Goal: Browse casually

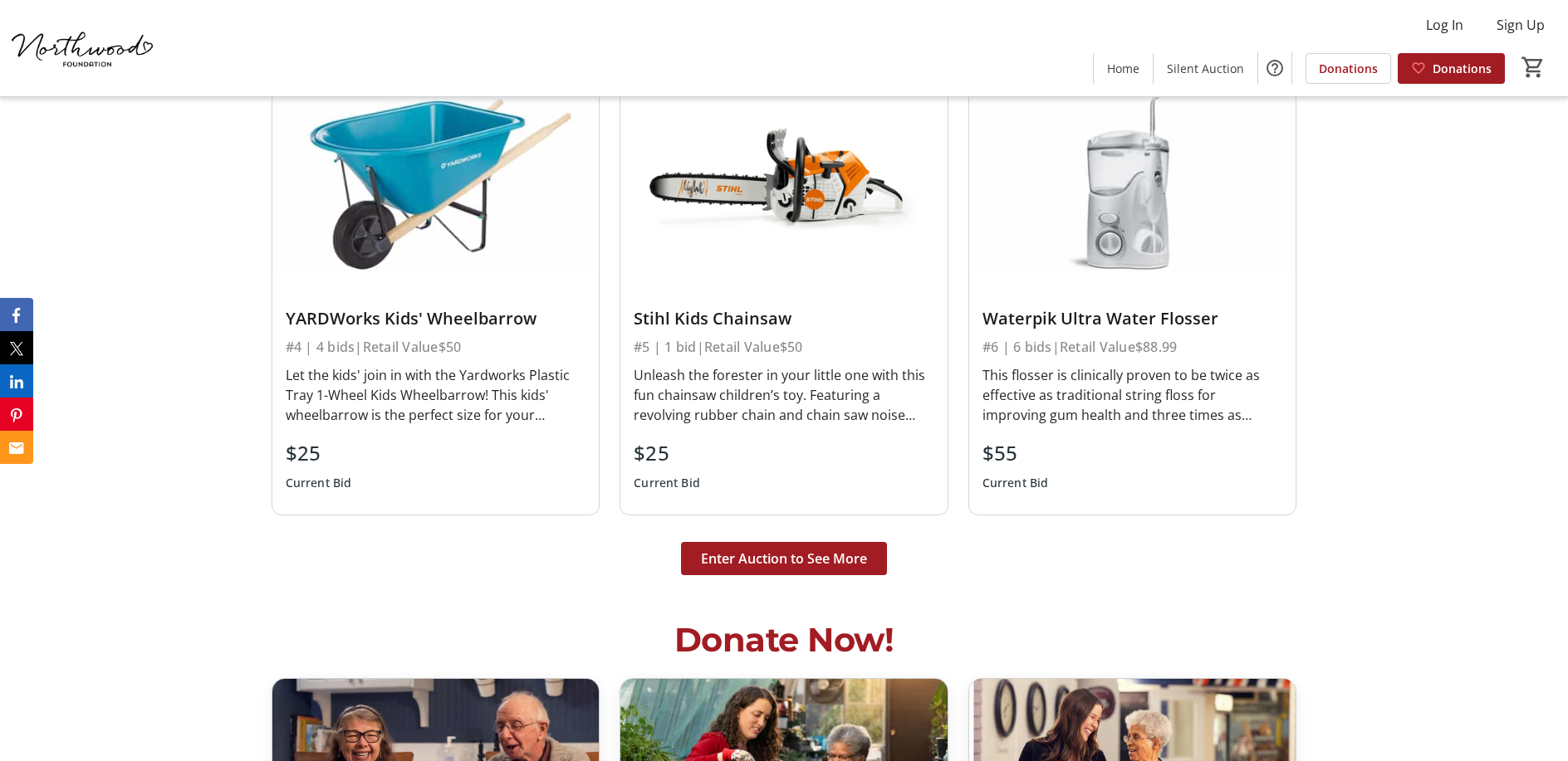
scroll to position [4318, 0]
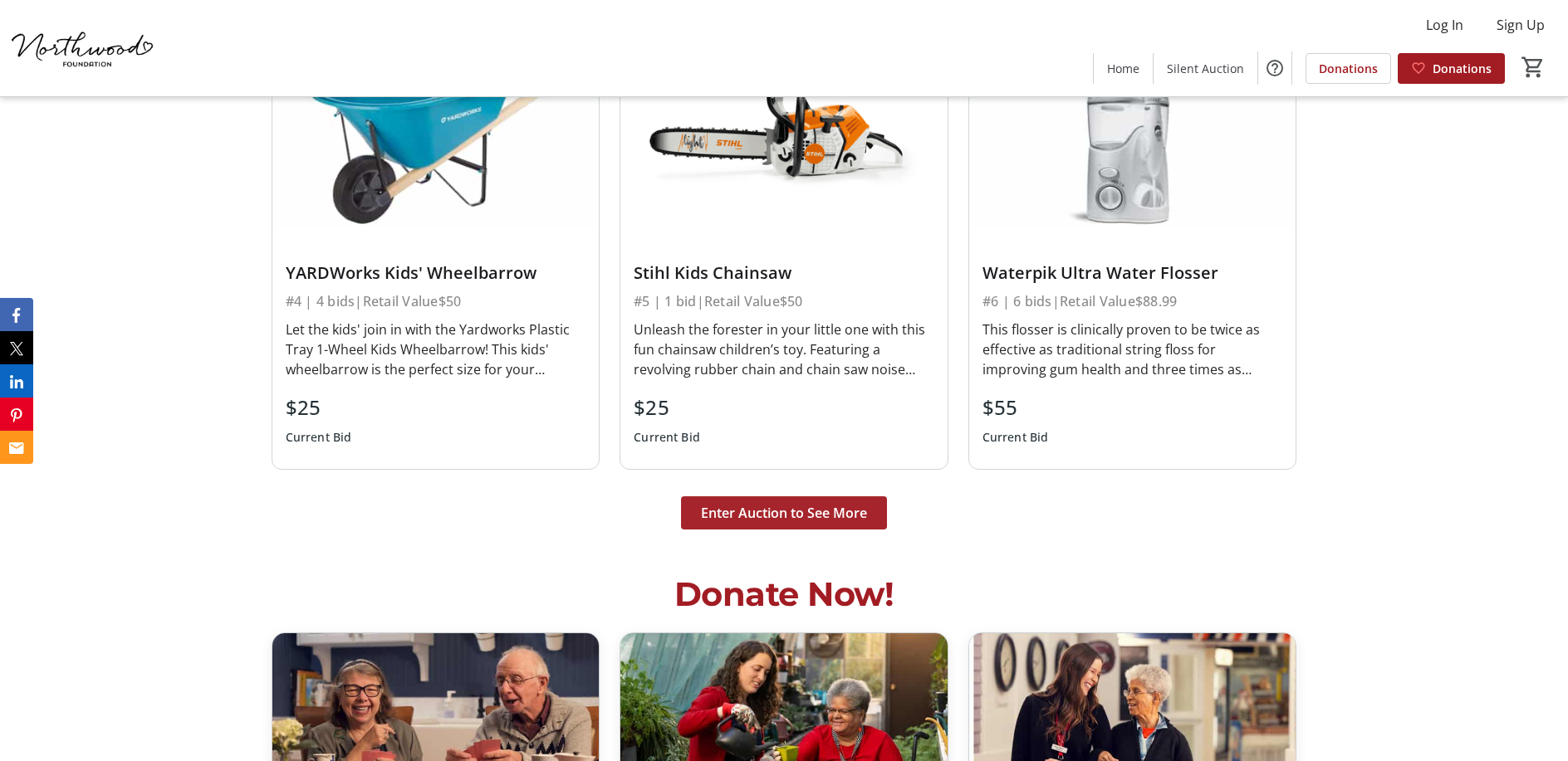
click at [733, 521] on span "Enter Auction to See More" at bounding box center [784, 513] width 166 height 20
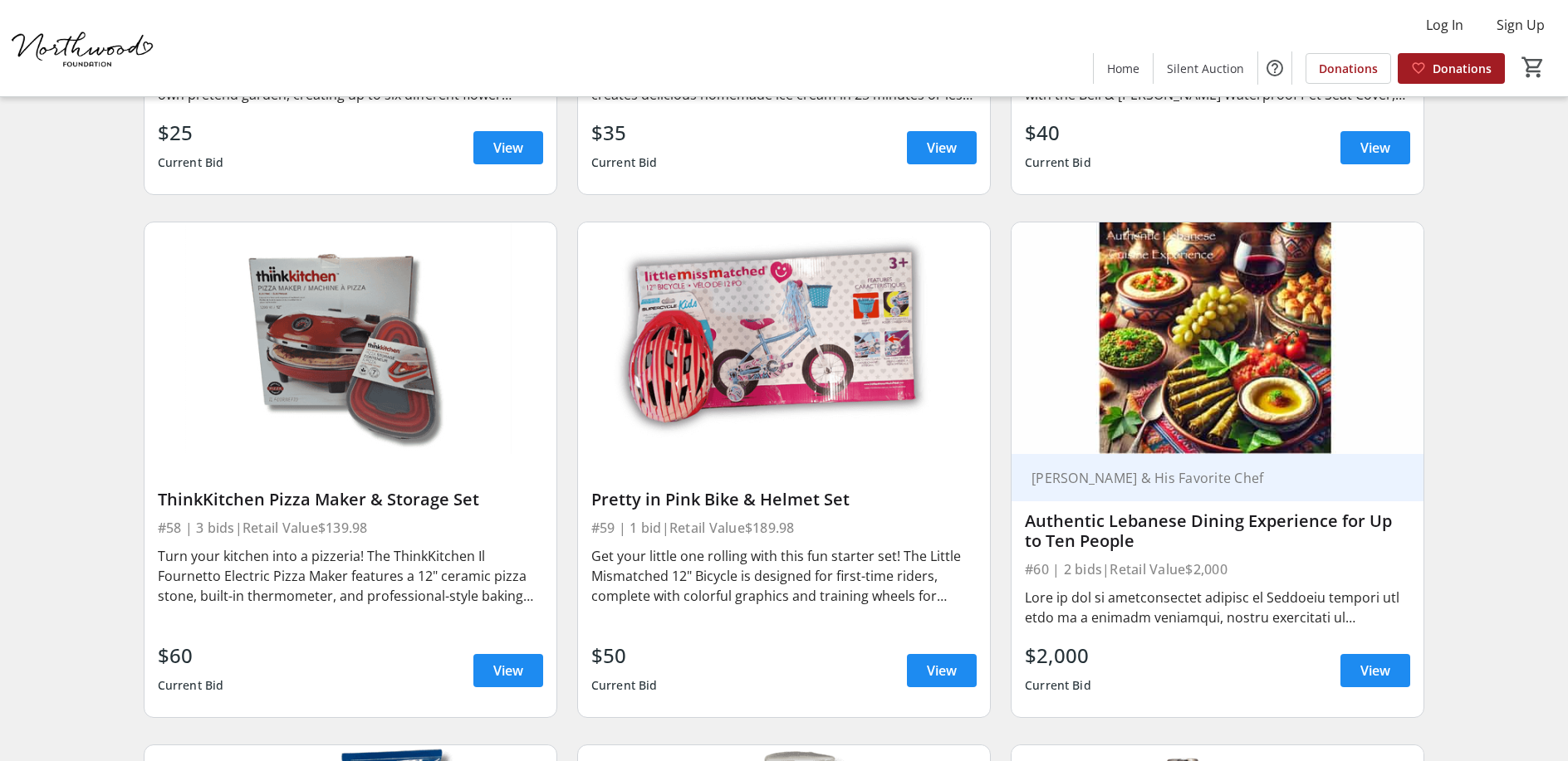
scroll to position [9713, 0]
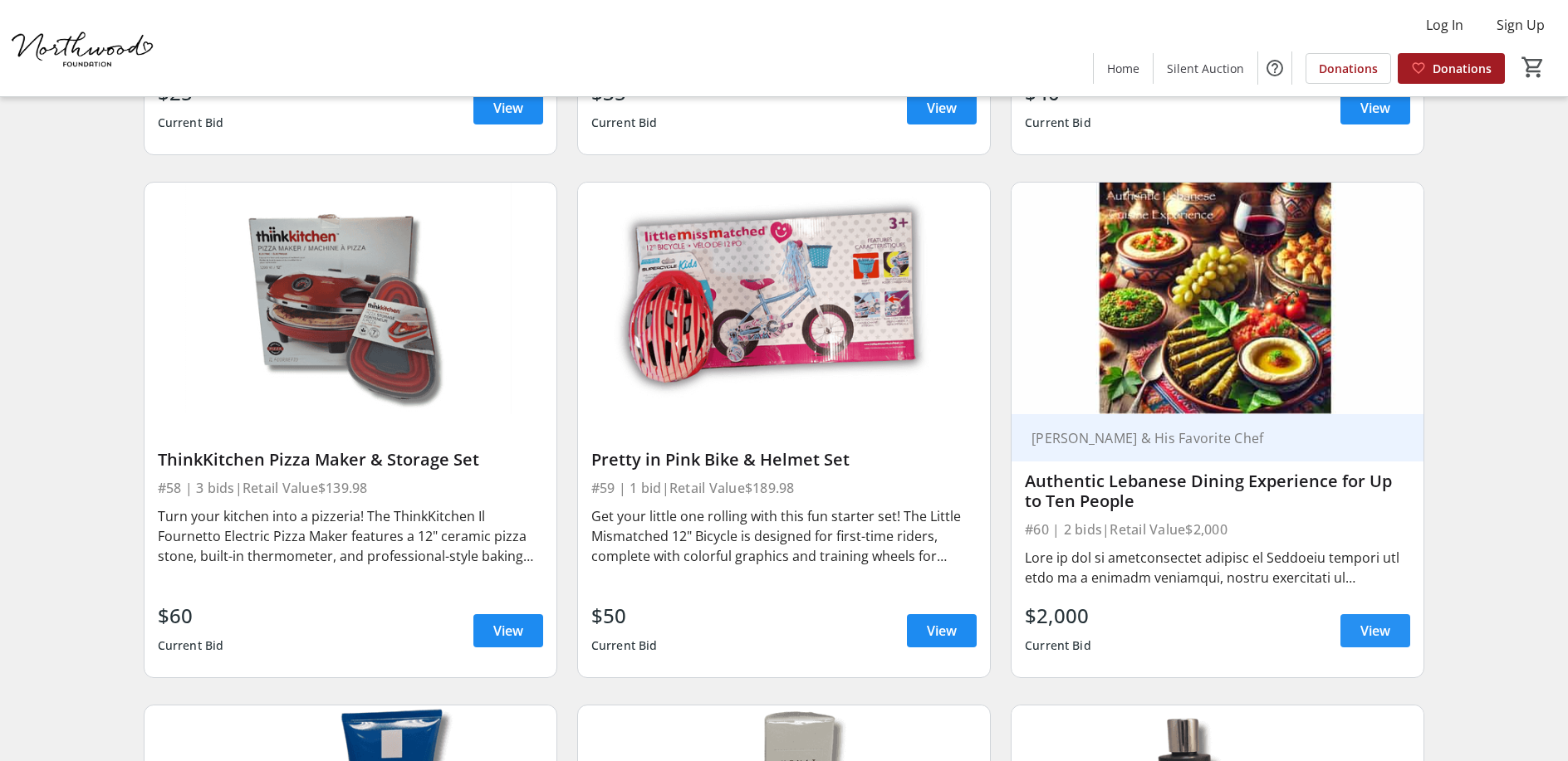
click at [1373, 621] on span "View" at bounding box center [1375, 631] width 30 height 20
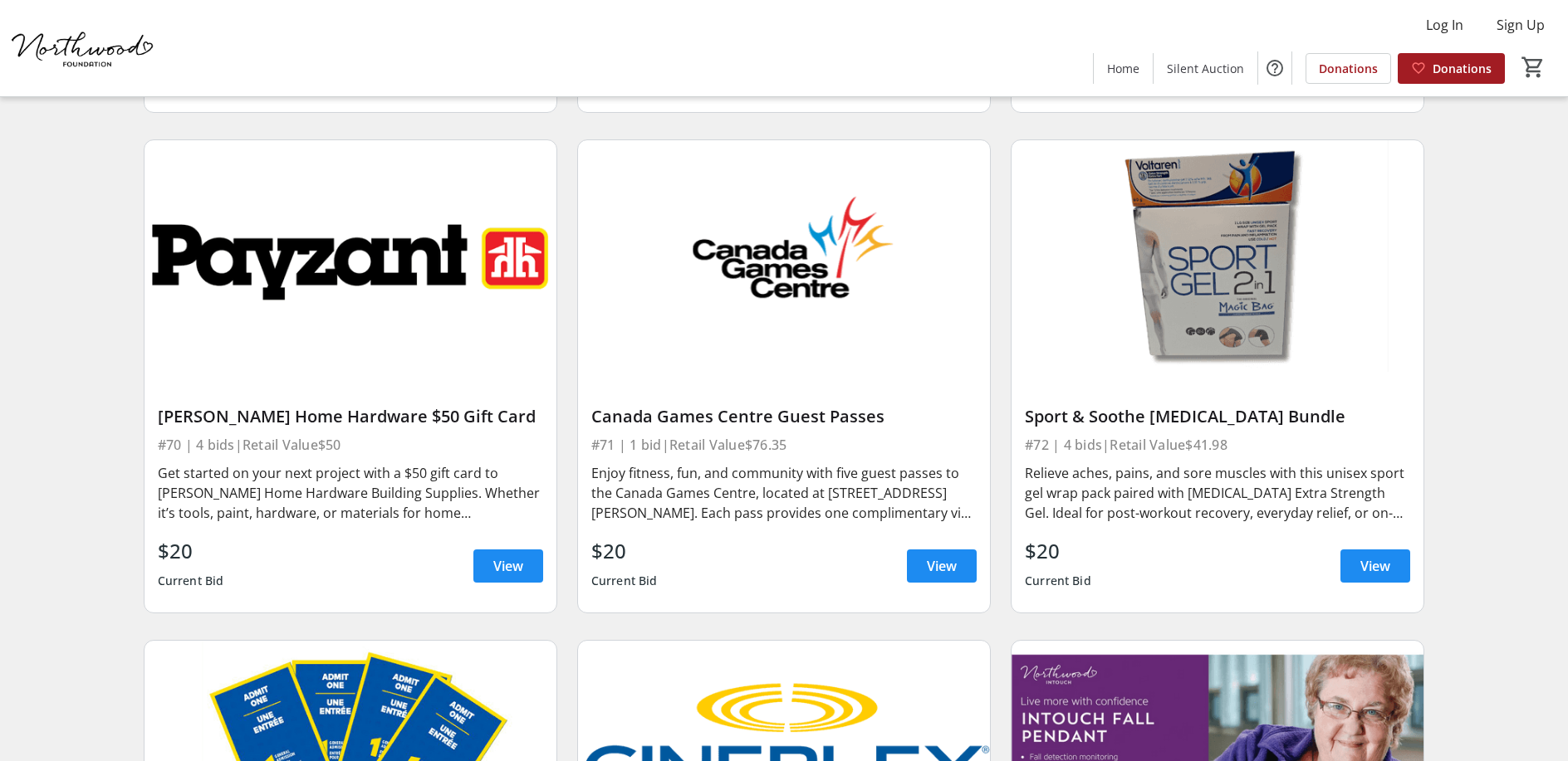
scroll to position [11789, 0]
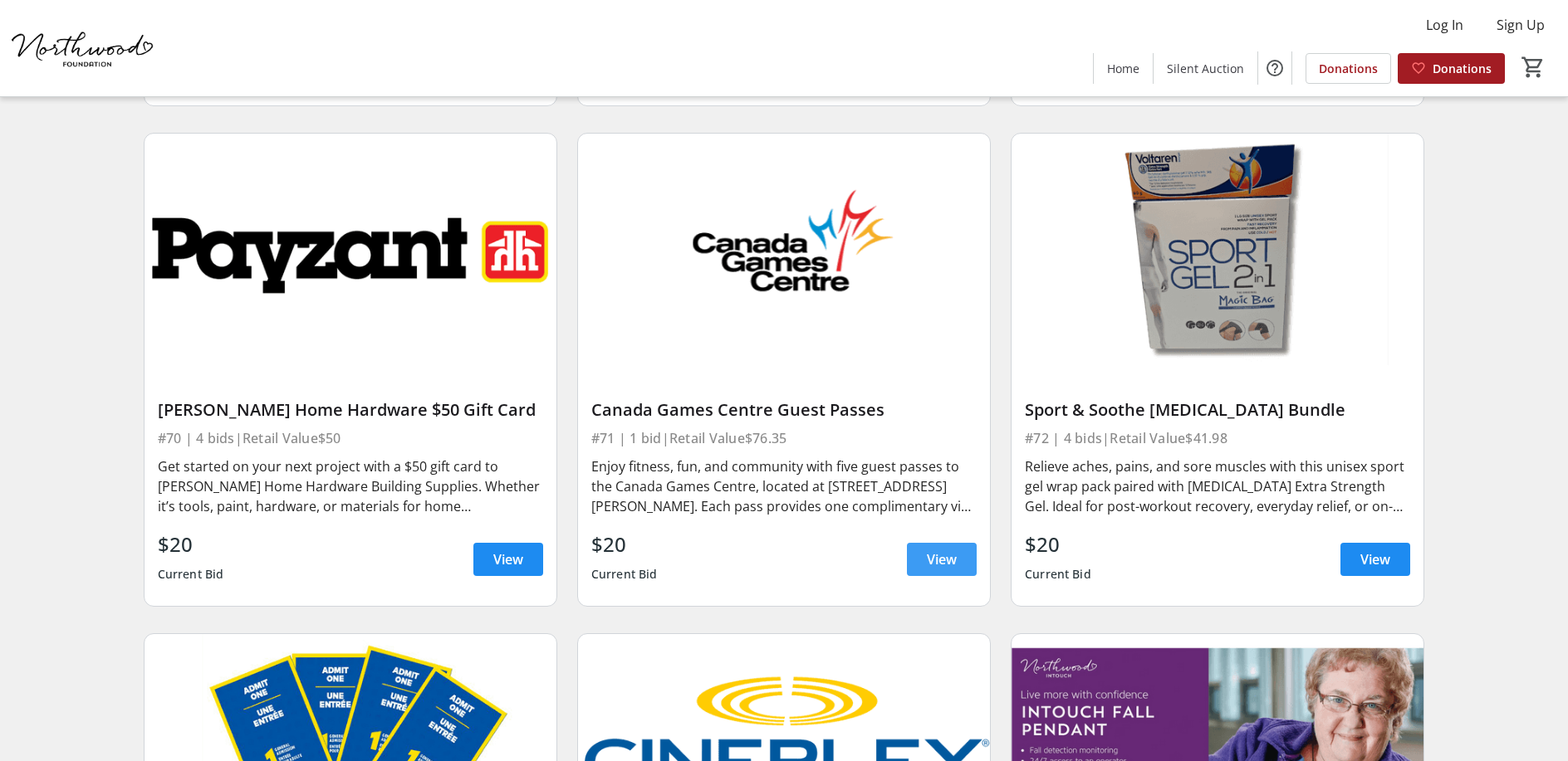
click at [944, 550] on span "View" at bounding box center [941, 560] width 30 height 20
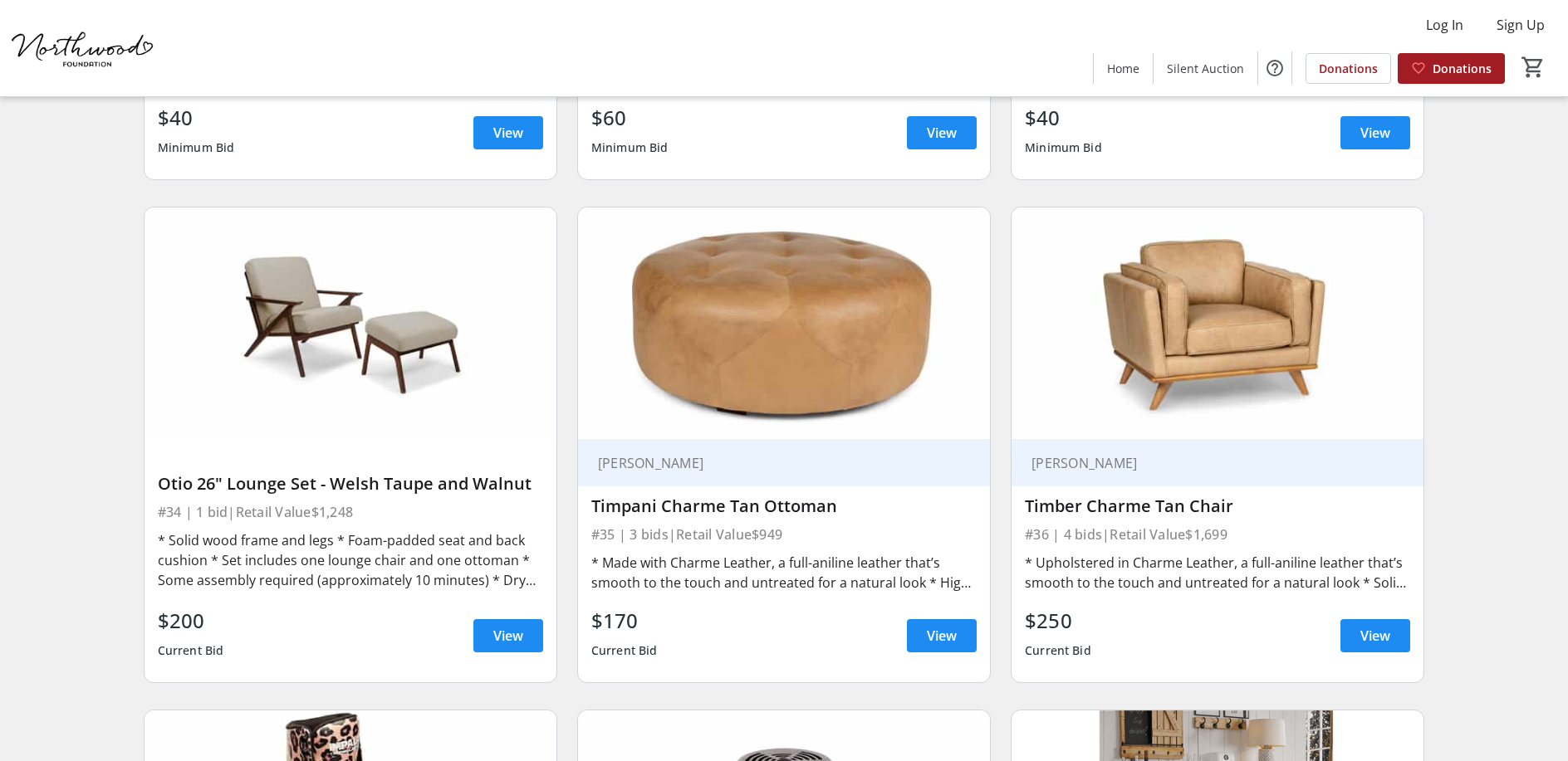
scroll to position [5607, 0]
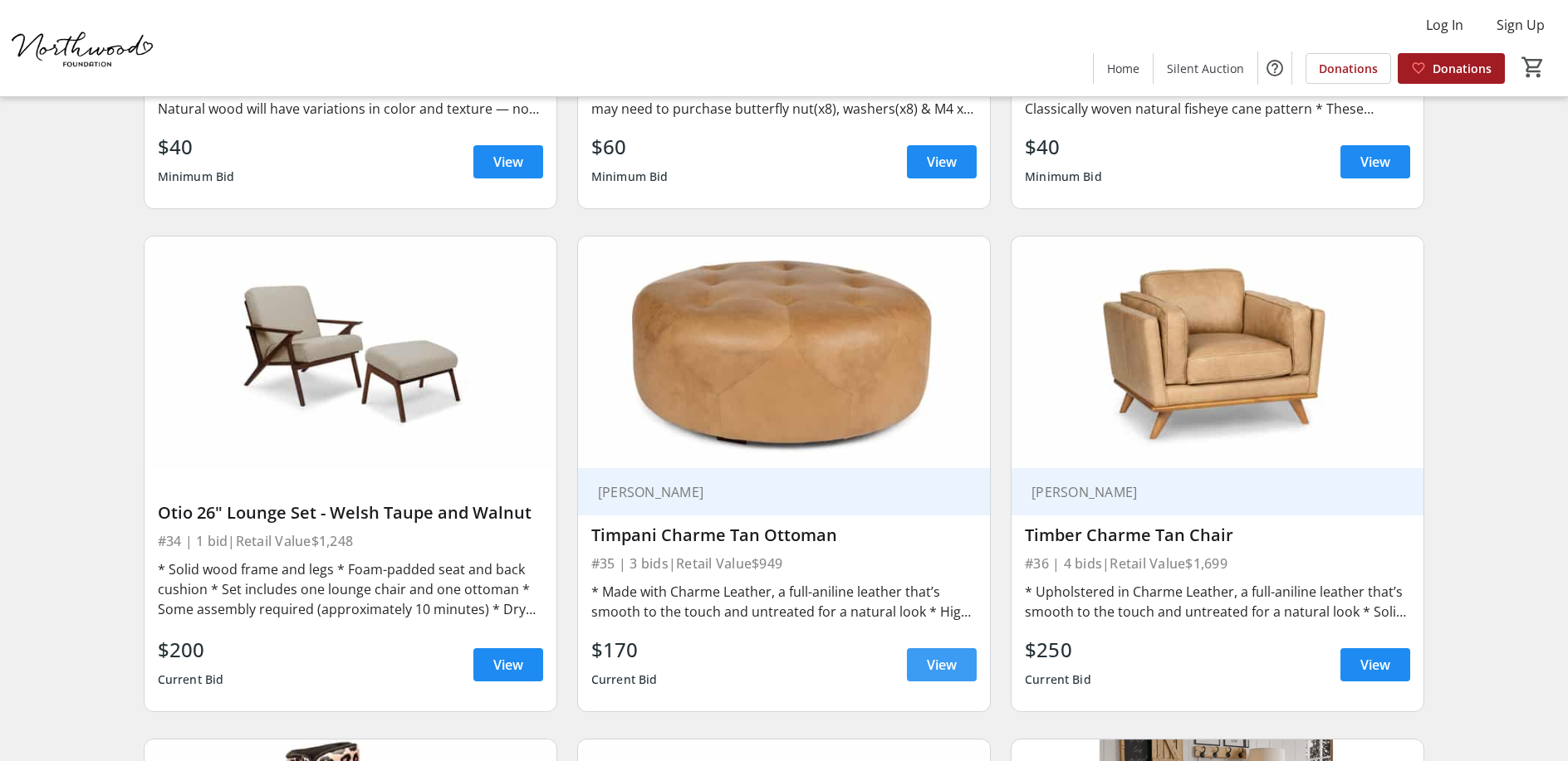
click at [943, 670] on span "View" at bounding box center [941, 665] width 30 height 20
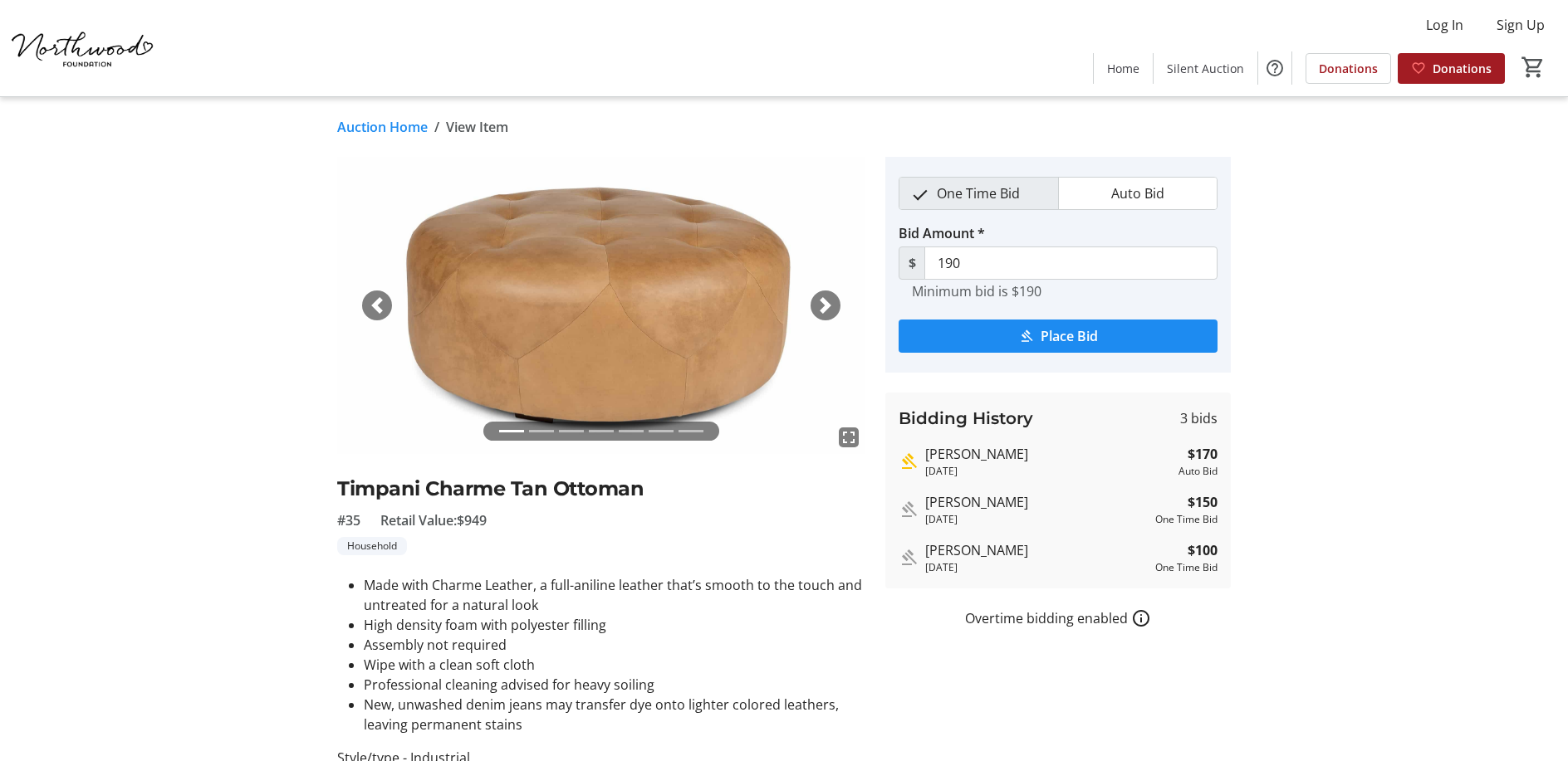
click at [836, 300] on div "Next" at bounding box center [825, 305] width 30 height 30
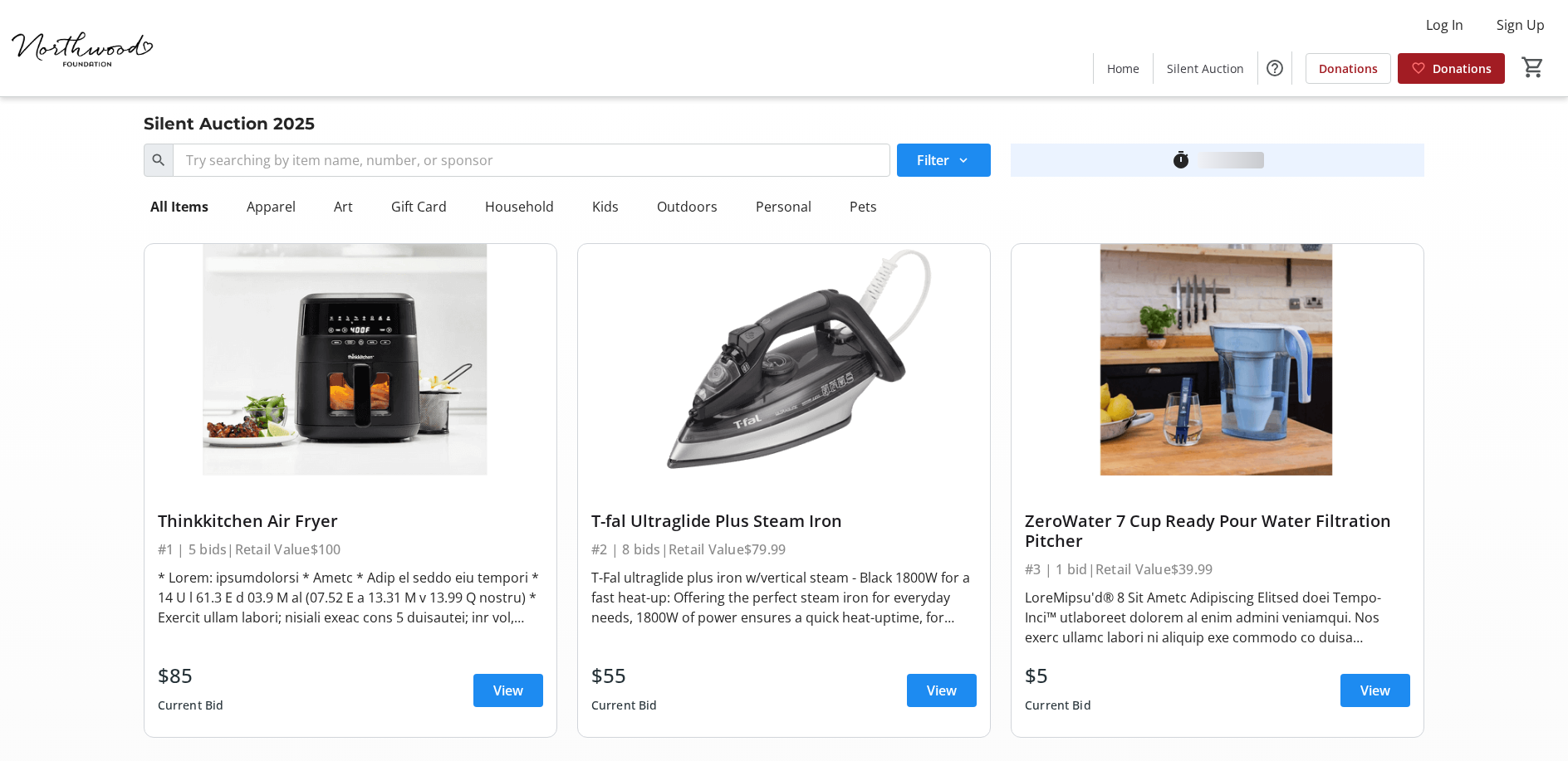
scroll to position [5607, 0]
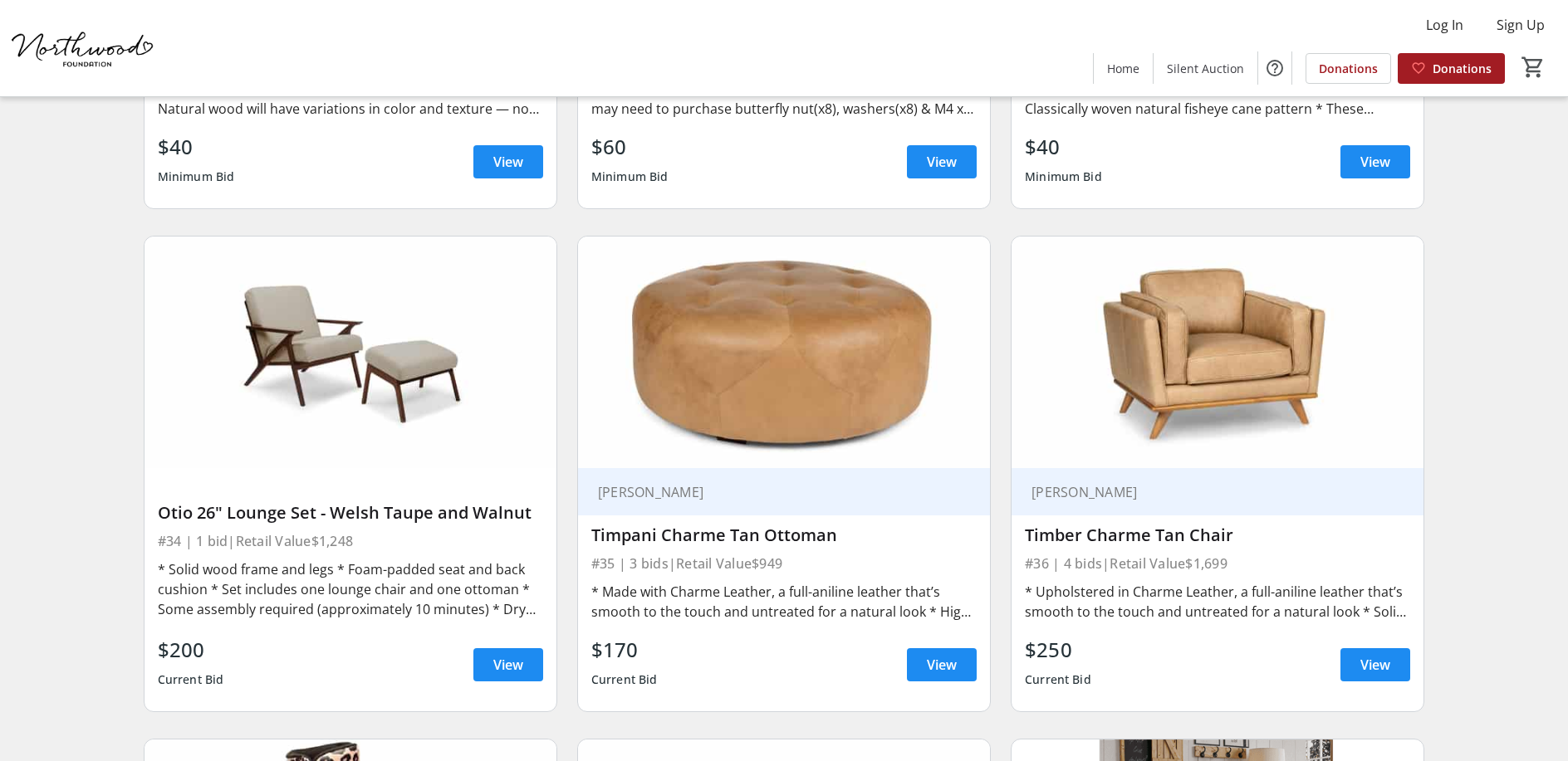
click at [450, 435] on img at bounding box center [350, 353] width 412 height 232
click at [508, 657] on span "View" at bounding box center [508, 665] width 30 height 20
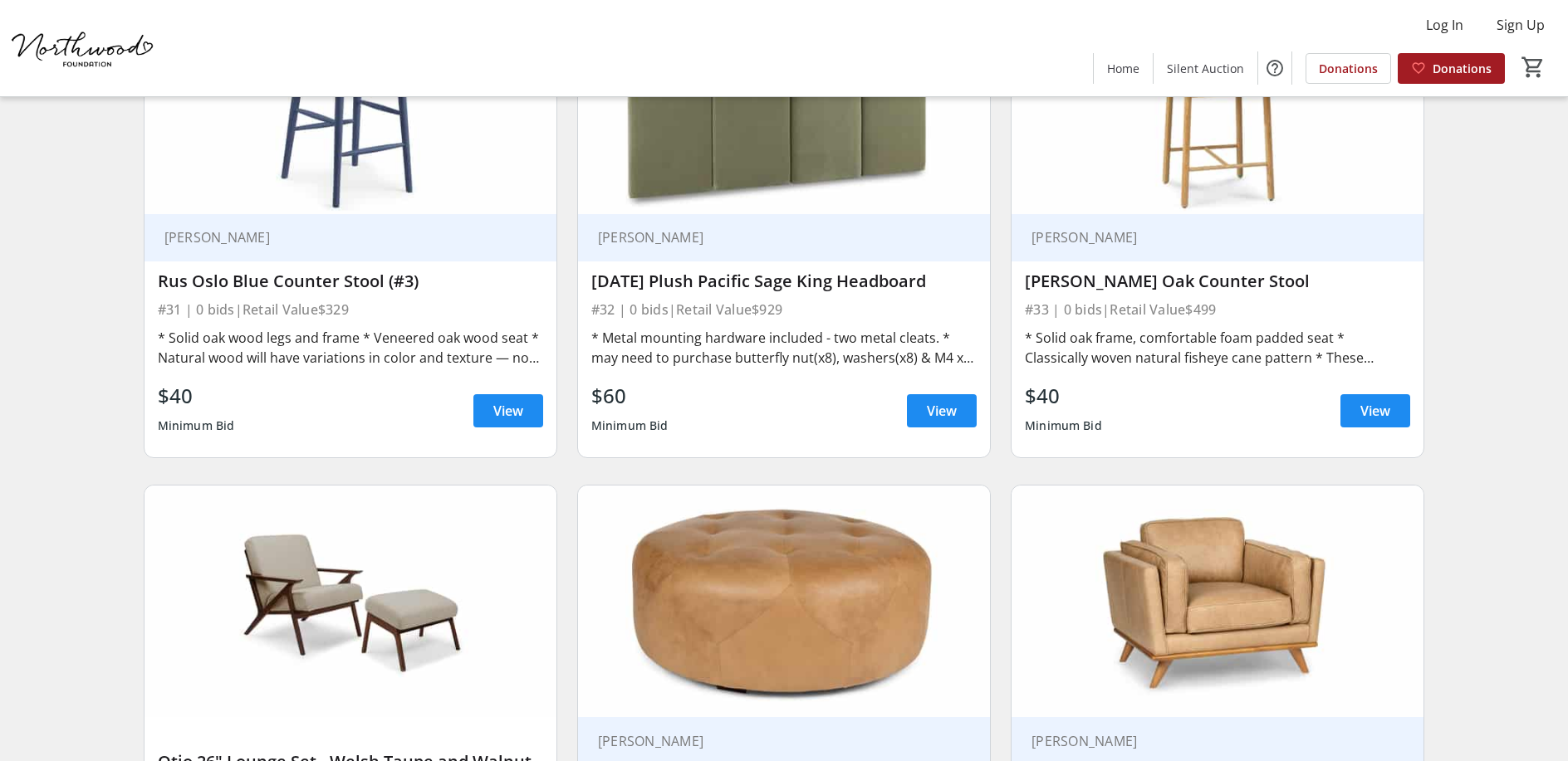
scroll to position [5441, 0]
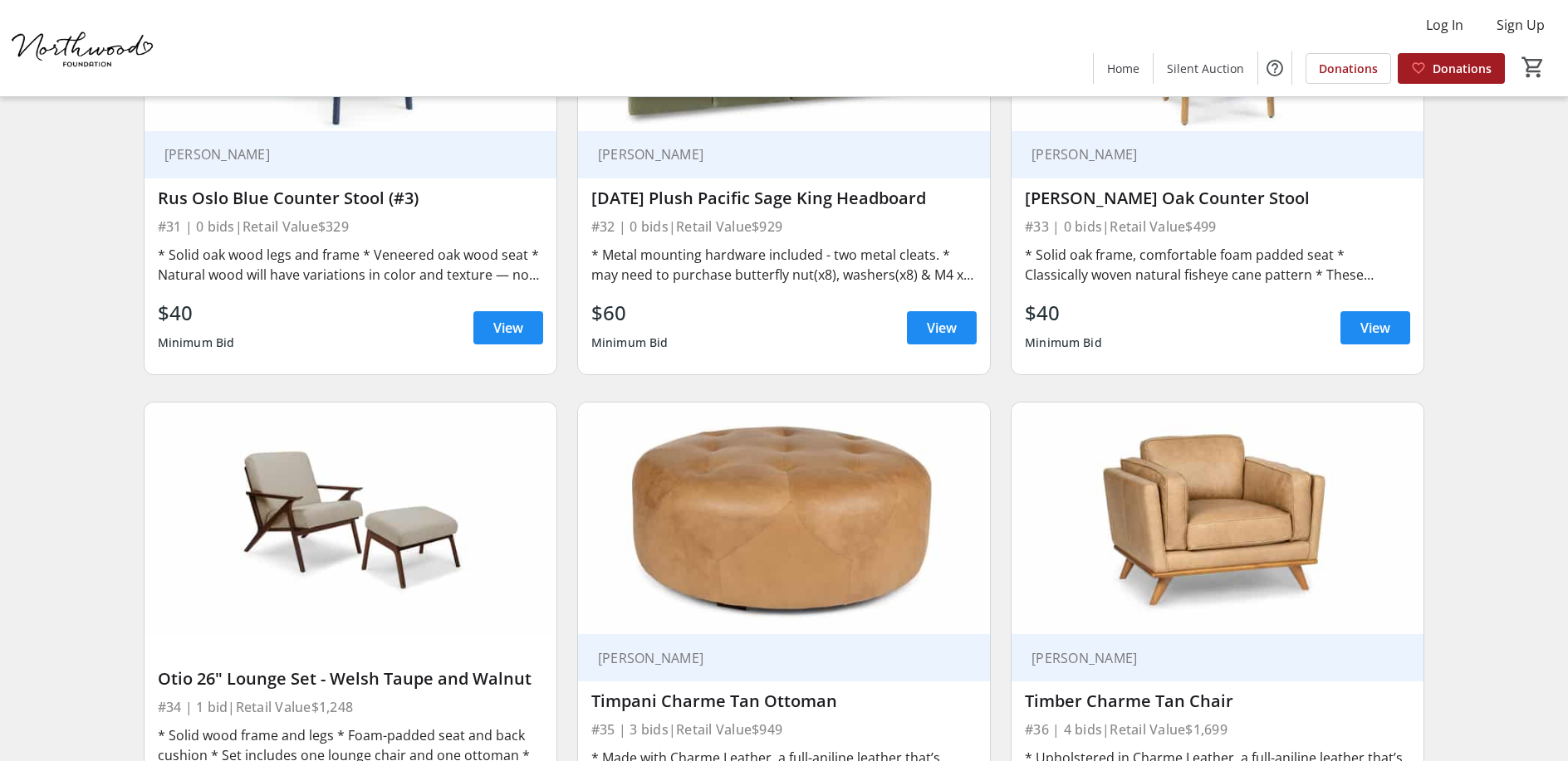
click at [1164, 482] on img at bounding box center [1217, 519] width 412 height 232
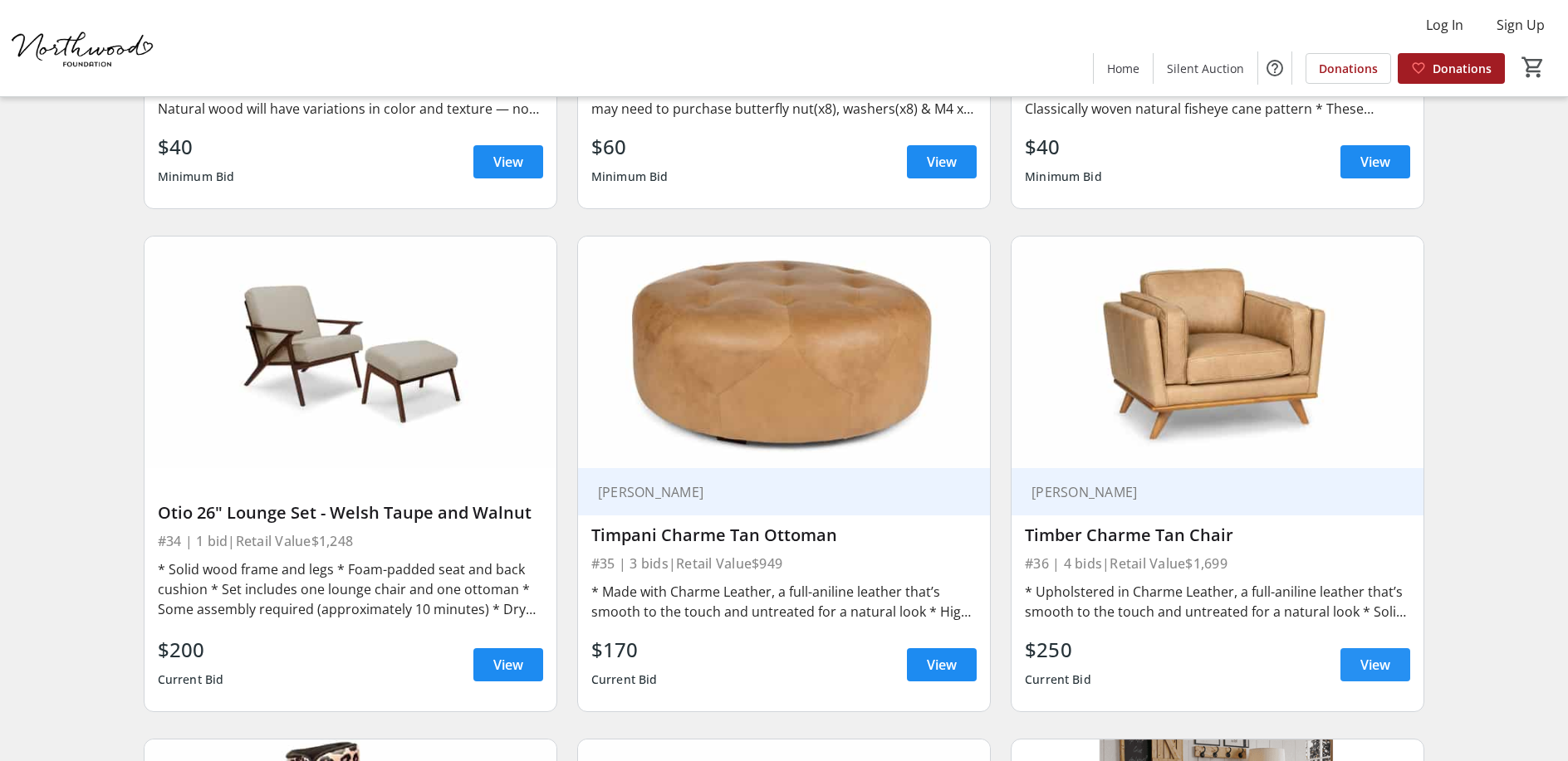
click at [1364, 661] on span "View" at bounding box center [1375, 665] width 30 height 20
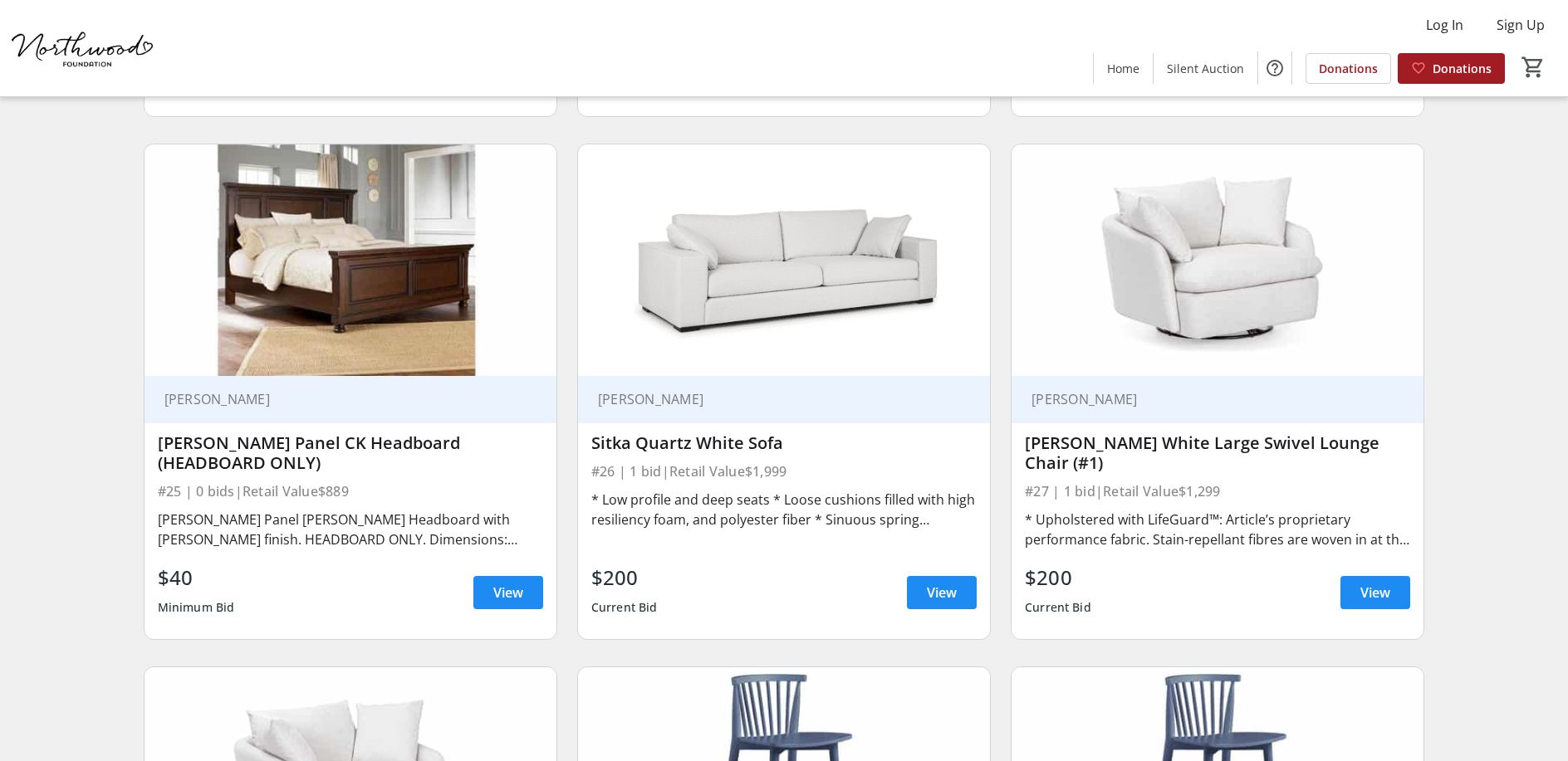
scroll to position [4151, 0]
click at [938, 587] on span "View" at bounding box center [941, 592] width 30 height 20
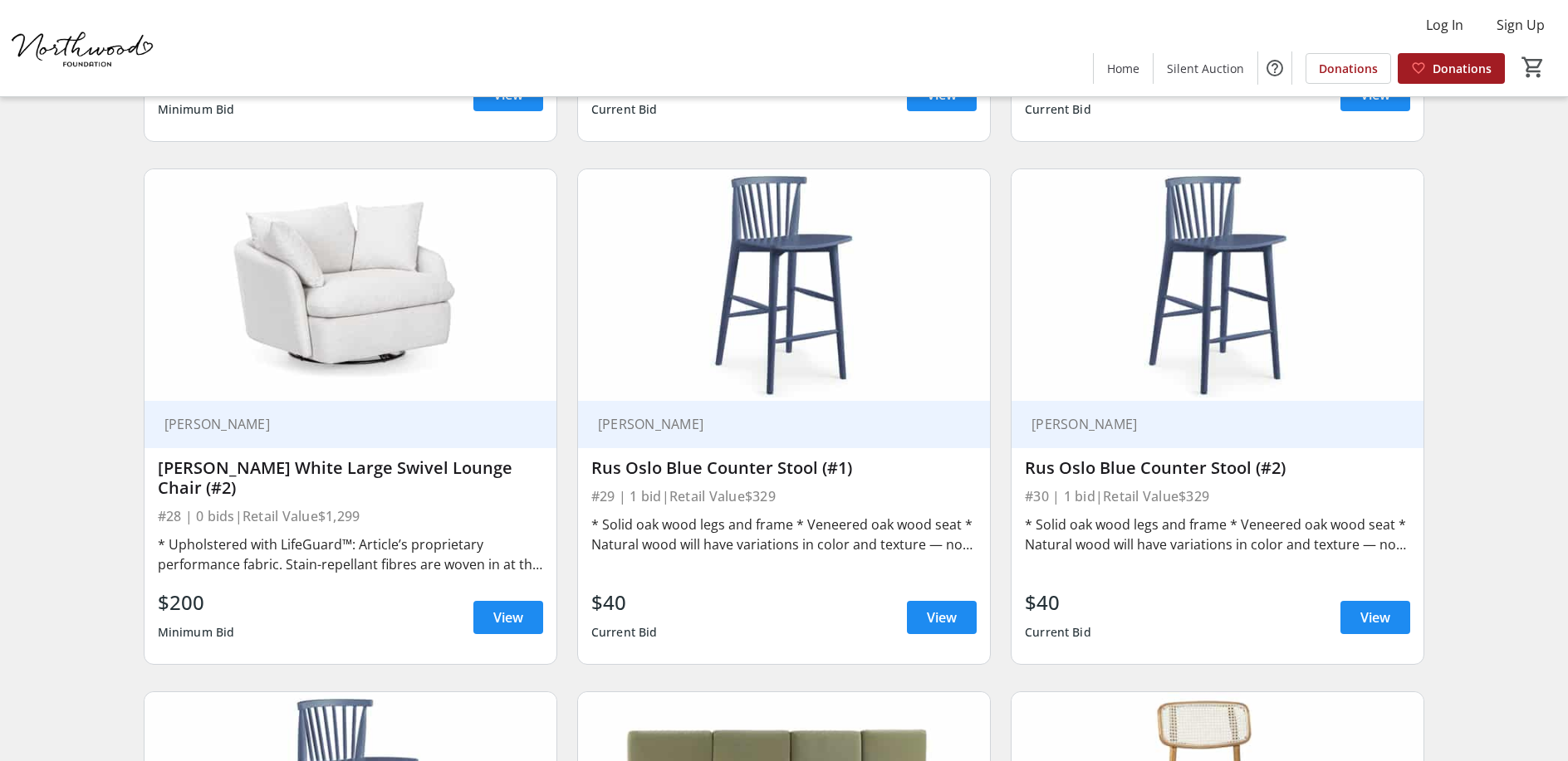
scroll to position [4649, 0]
click at [505, 628] on span at bounding box center [508, 617] width 69 height 40
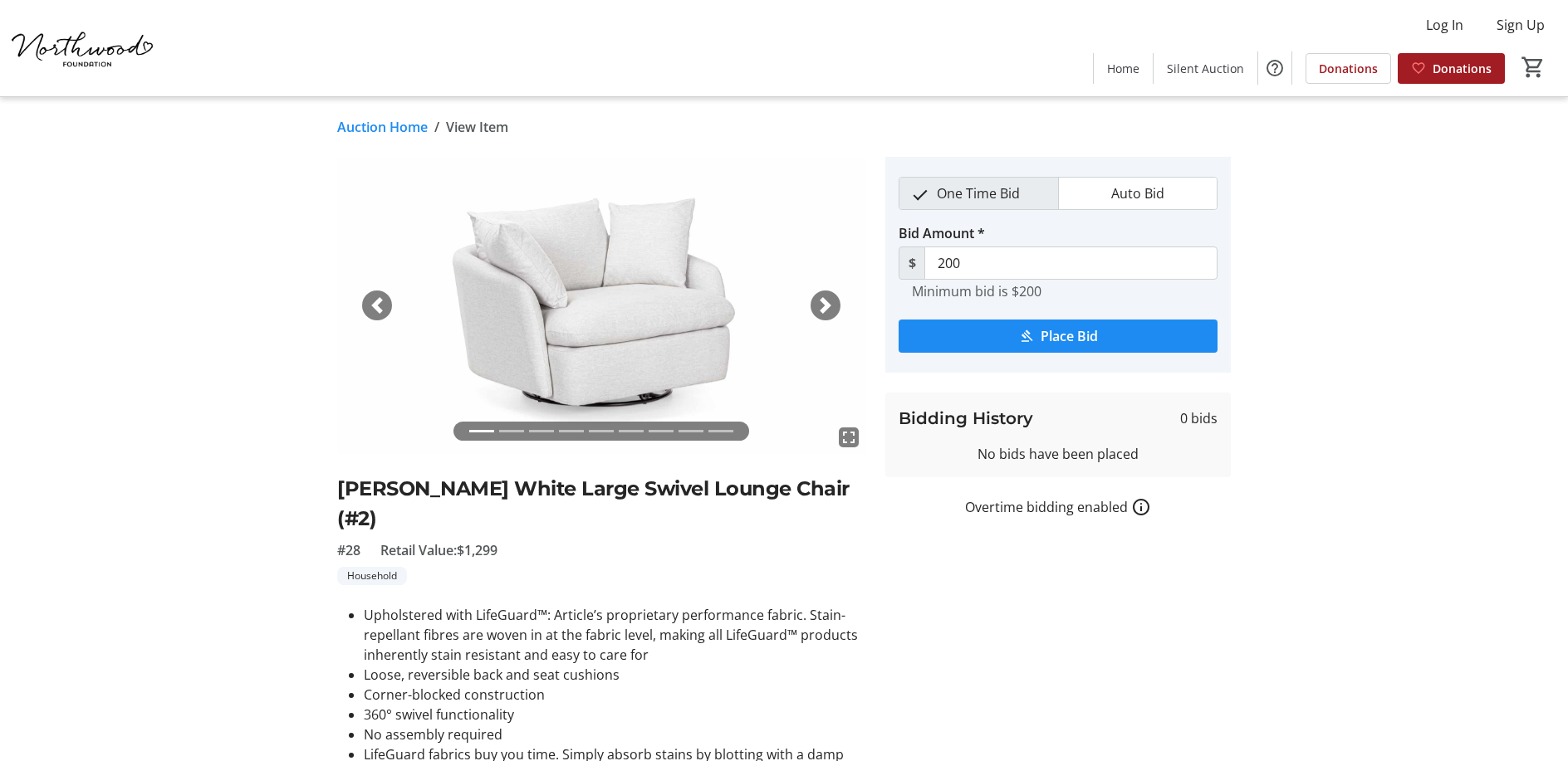
click at [824, 309] on span "button" at bounding box center [825, 305] width 16 height 16
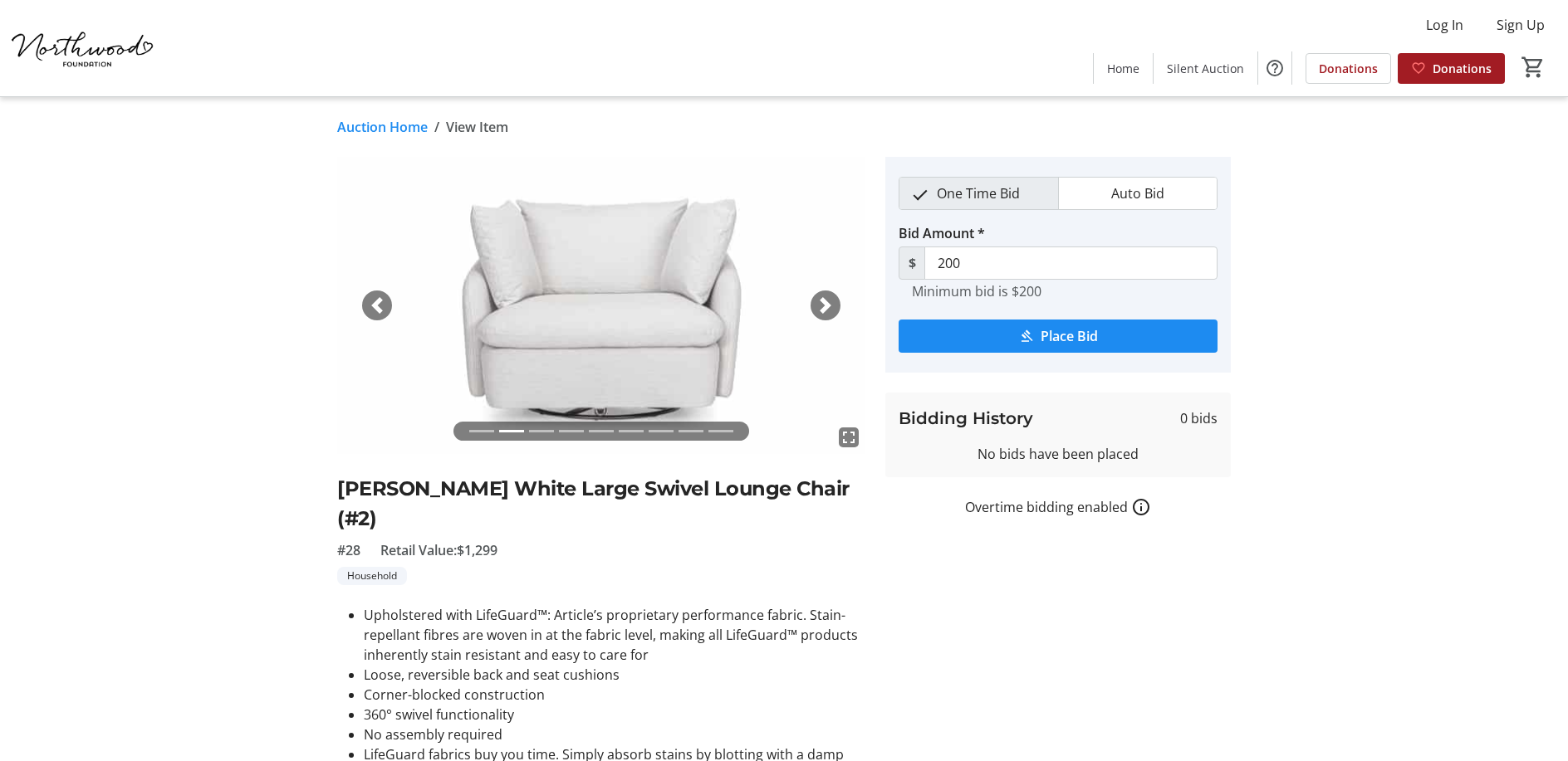
click at [824, 309] on span "button" at bounding box center [825, 305] width 16 height 16
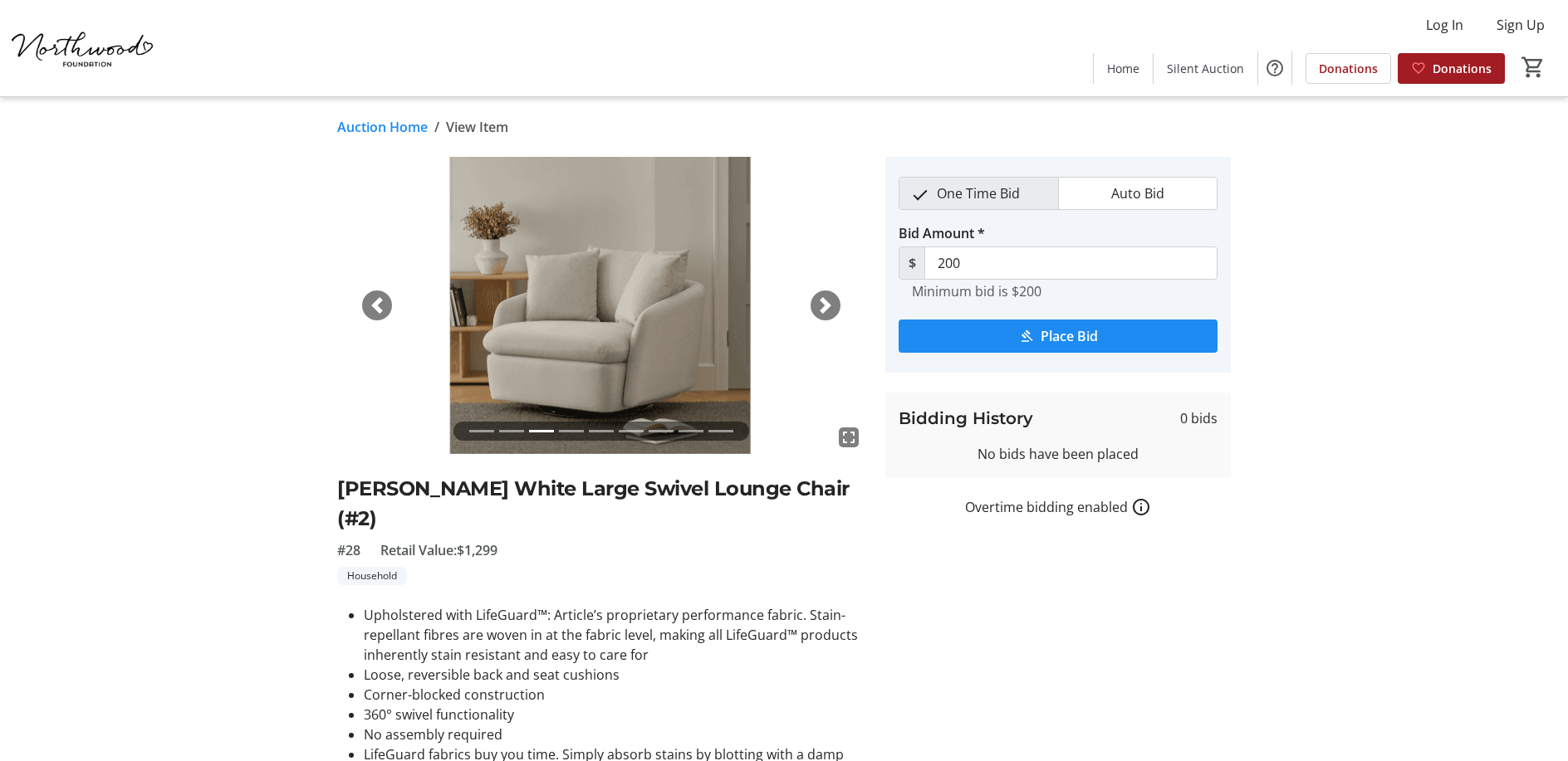
click at [824, 309] on span "button" at bounding box center [825, 305] width 16 height 16
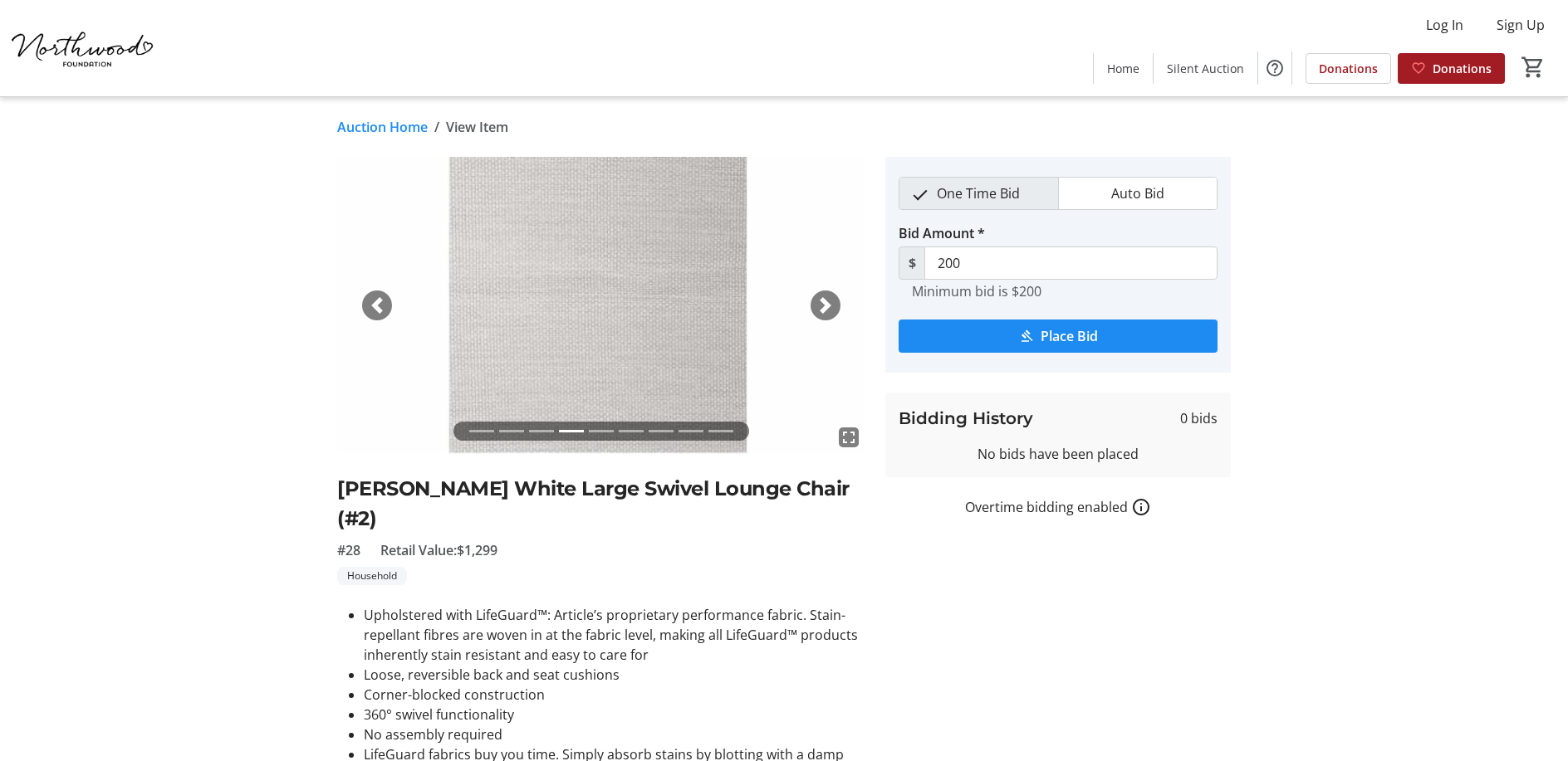
click at [824, 309] on span "button" at bounding box center [825, 305] width 16 height 16
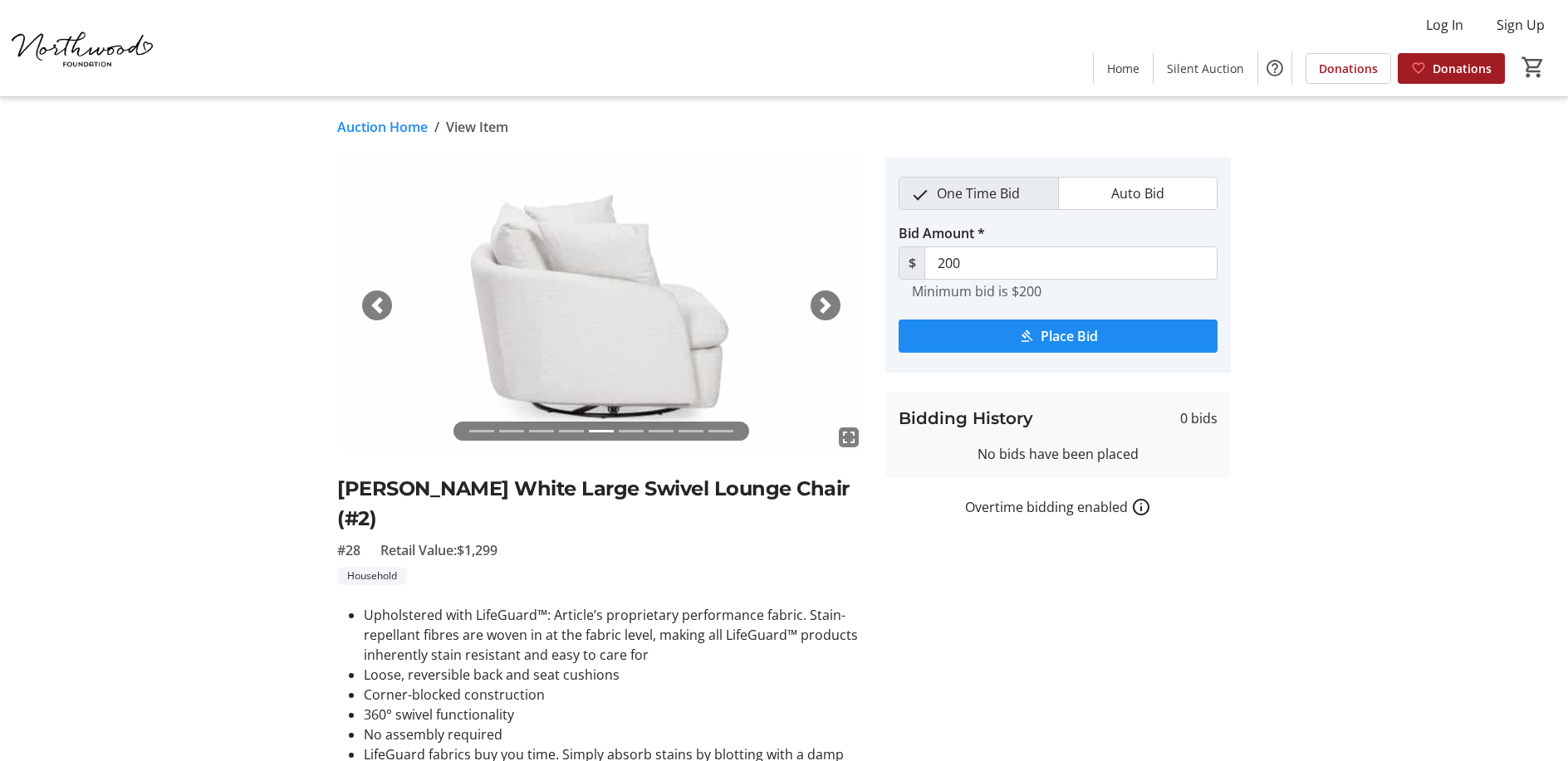
click at [824, 309] on span "button" at bounding box center [825, 305] width 16 height 16
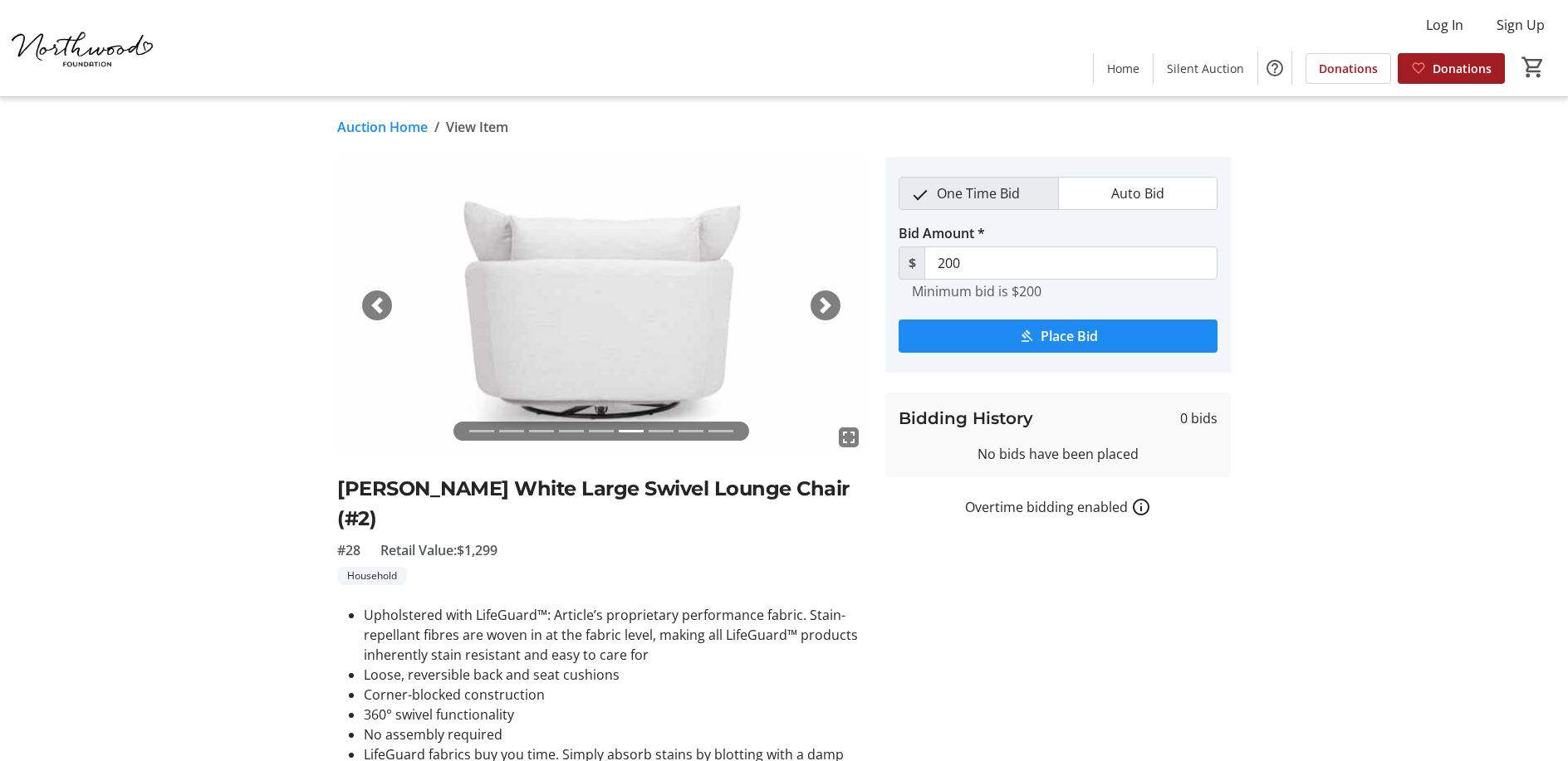
click at [824, 309] on span "button" at bounding box center [825, 305] width 16 height 16
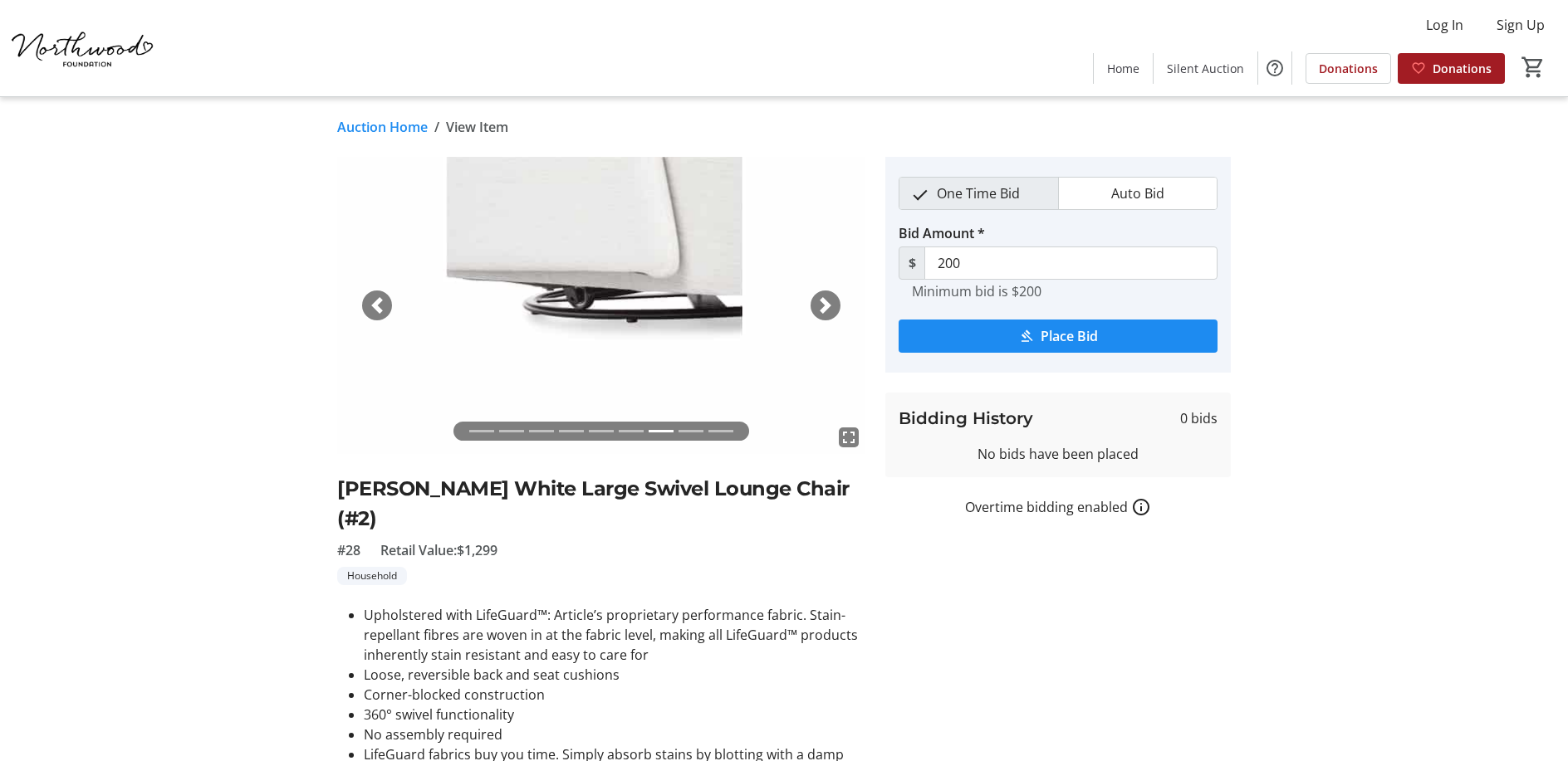
click at [824, 309] on span "button" at bounding box center [825, 305] width 16 height 16
